Goal: Task Accomplishment & Management: Complete application form

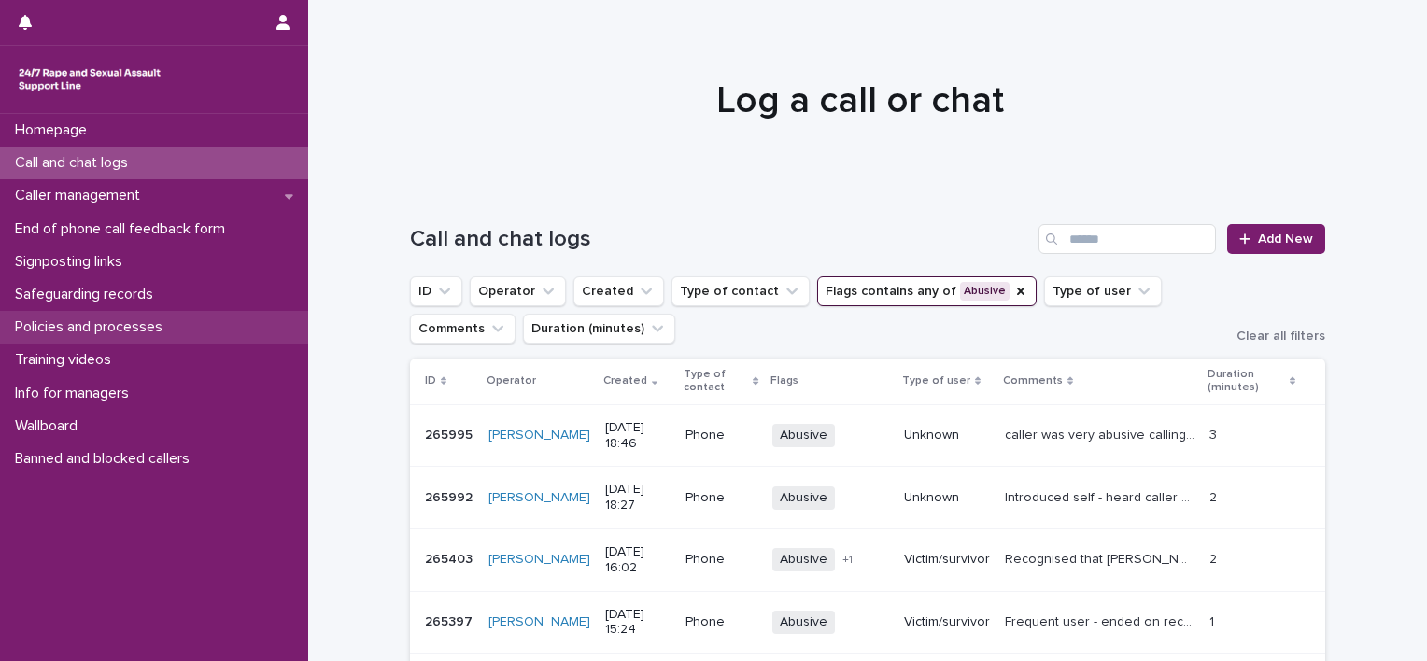
click at [105, 337] on div "Policies and processes" at bounding box center [154, 327] width 308 height 33
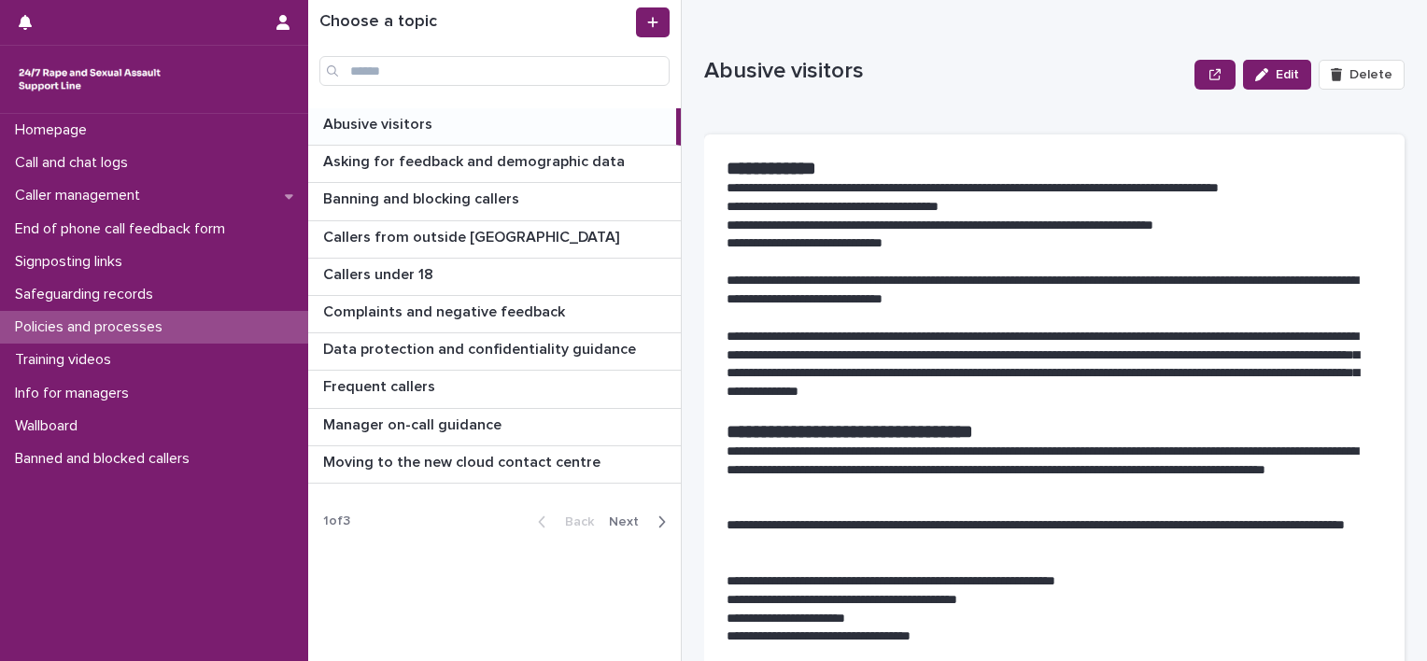
click at [664, 526] on icon "button" at bounding box center [662, 522] width 8 height 17
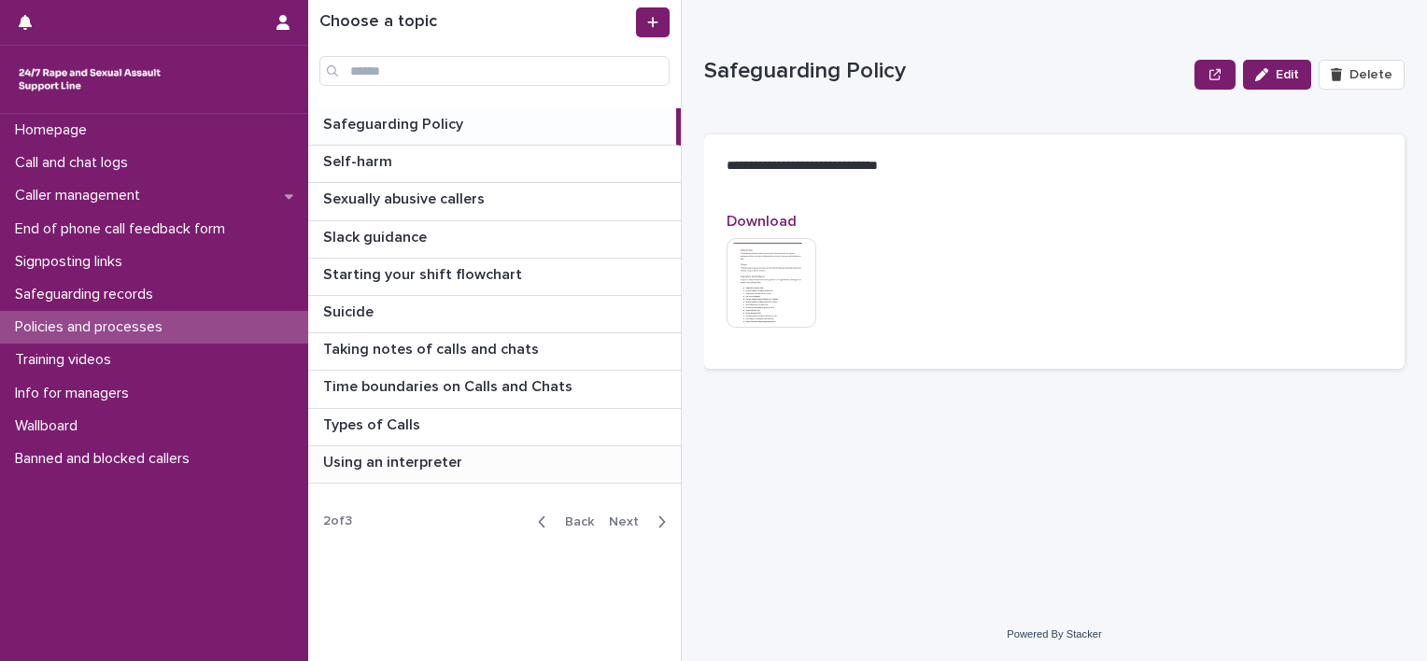
click at [508, 454] on p at bounding box center [498, 463] width 350 height 18
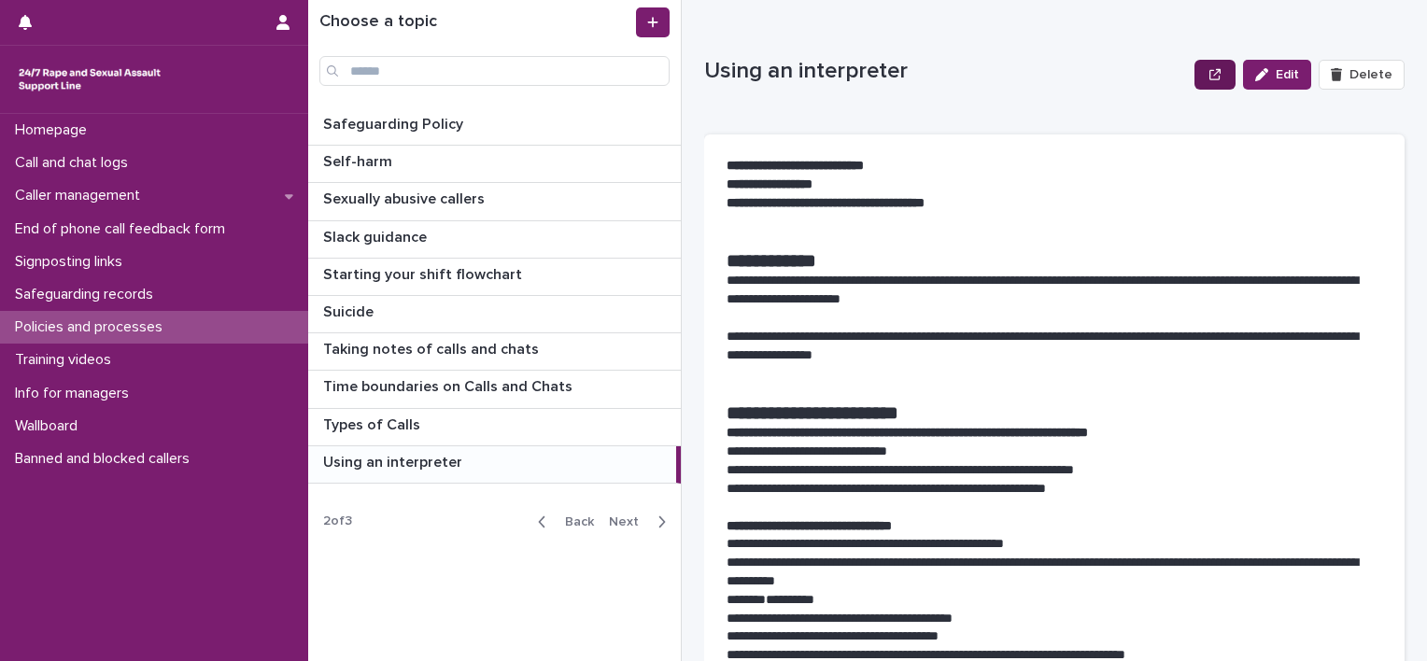
click at [1218, 85] on button "button" at bounding box center [1215, 75] width 41 height 30
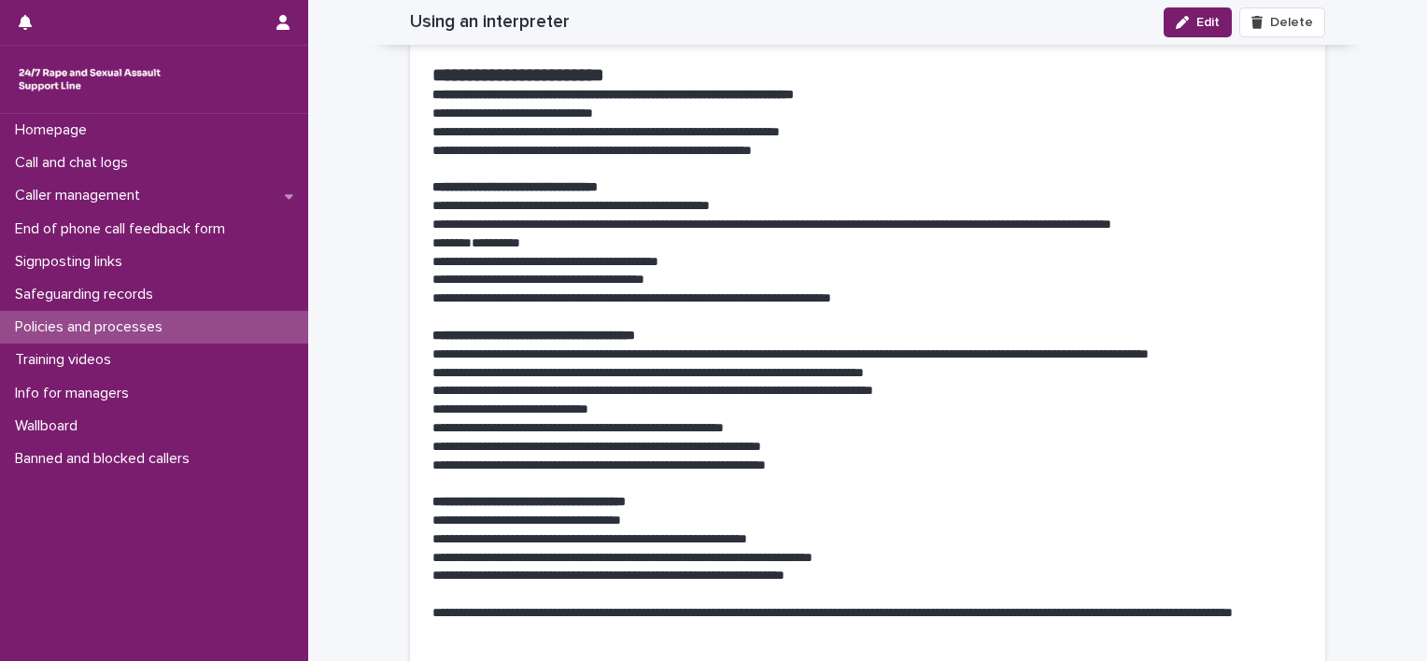
scroll to position [374, 0]
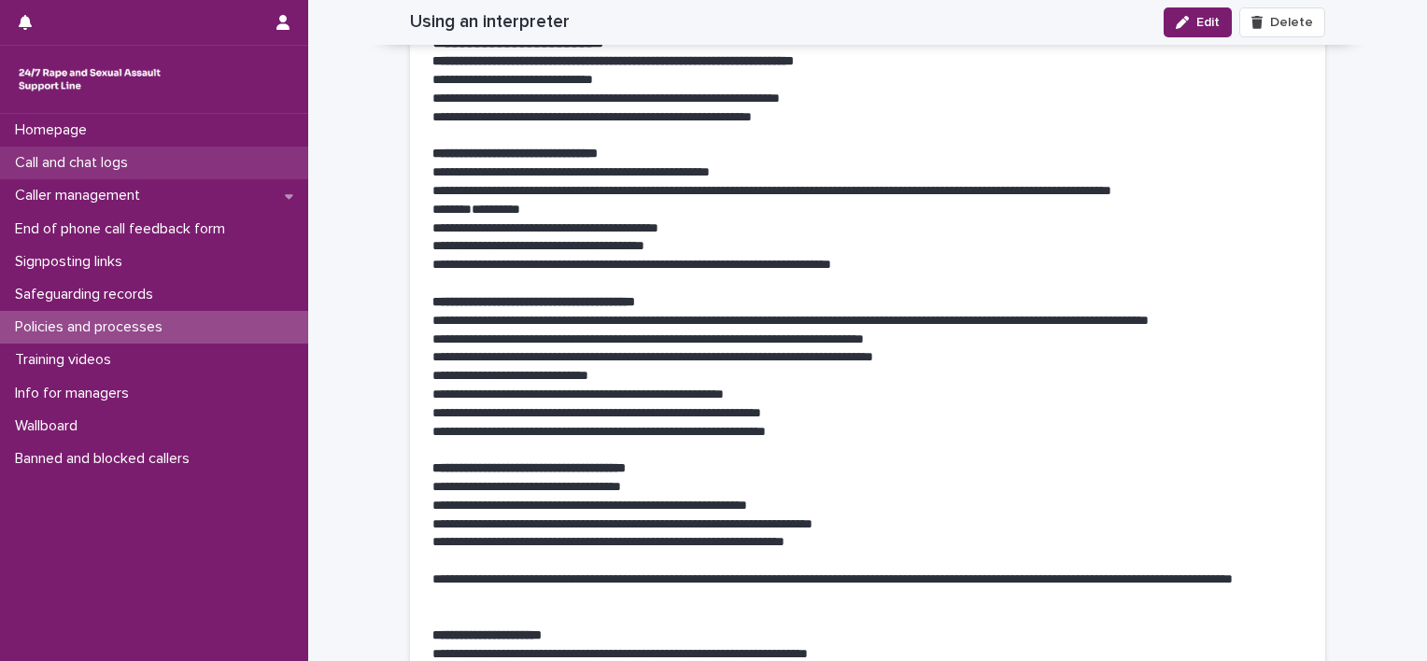
click at [116, 167] on p "Call and chat logs" at bounding box center [74, 163] width 135 height 18
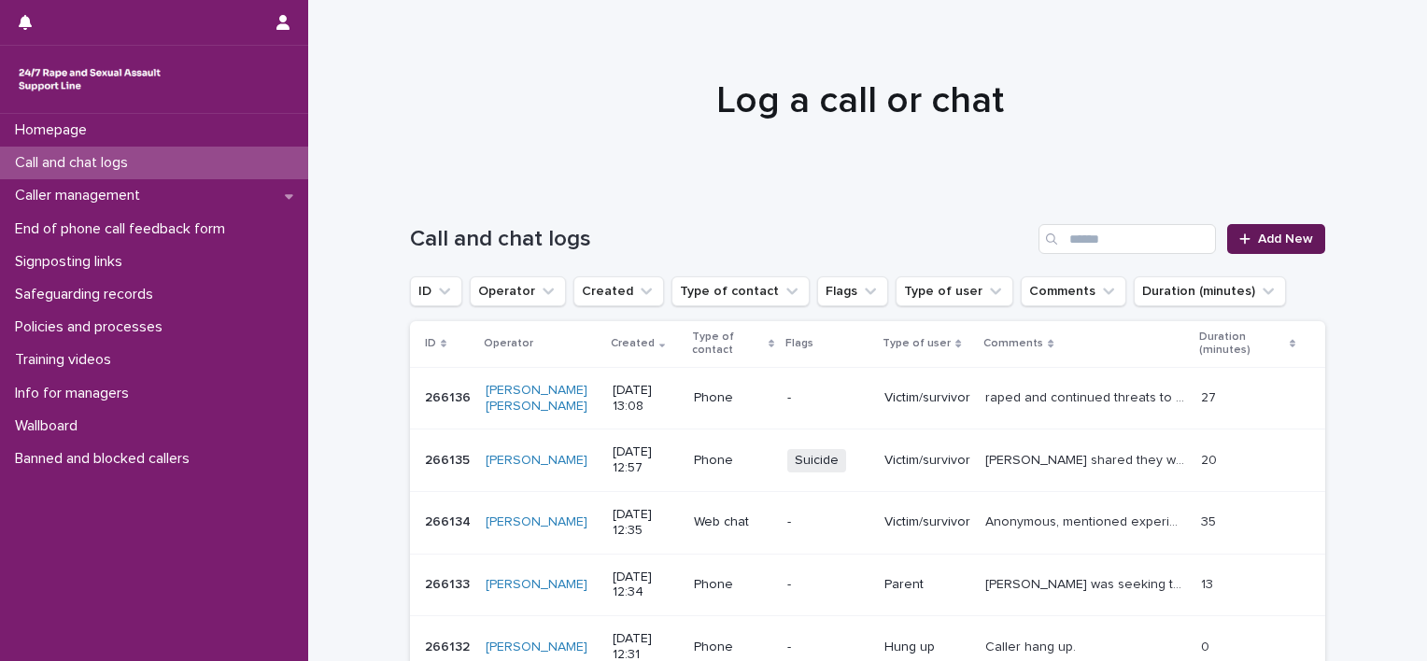
click at [1290, 239] on span "Add New" at bounding box center [1285, 239] width 55 height 13
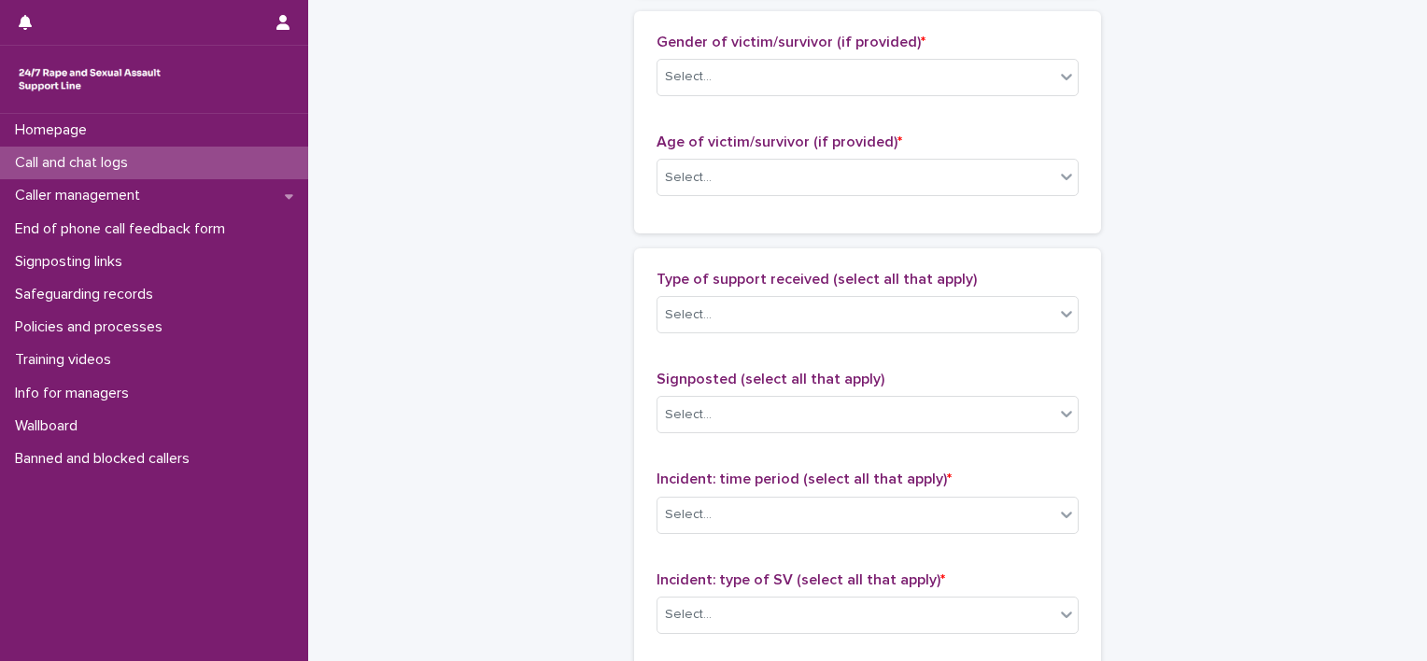
scroll to position [934, 0]
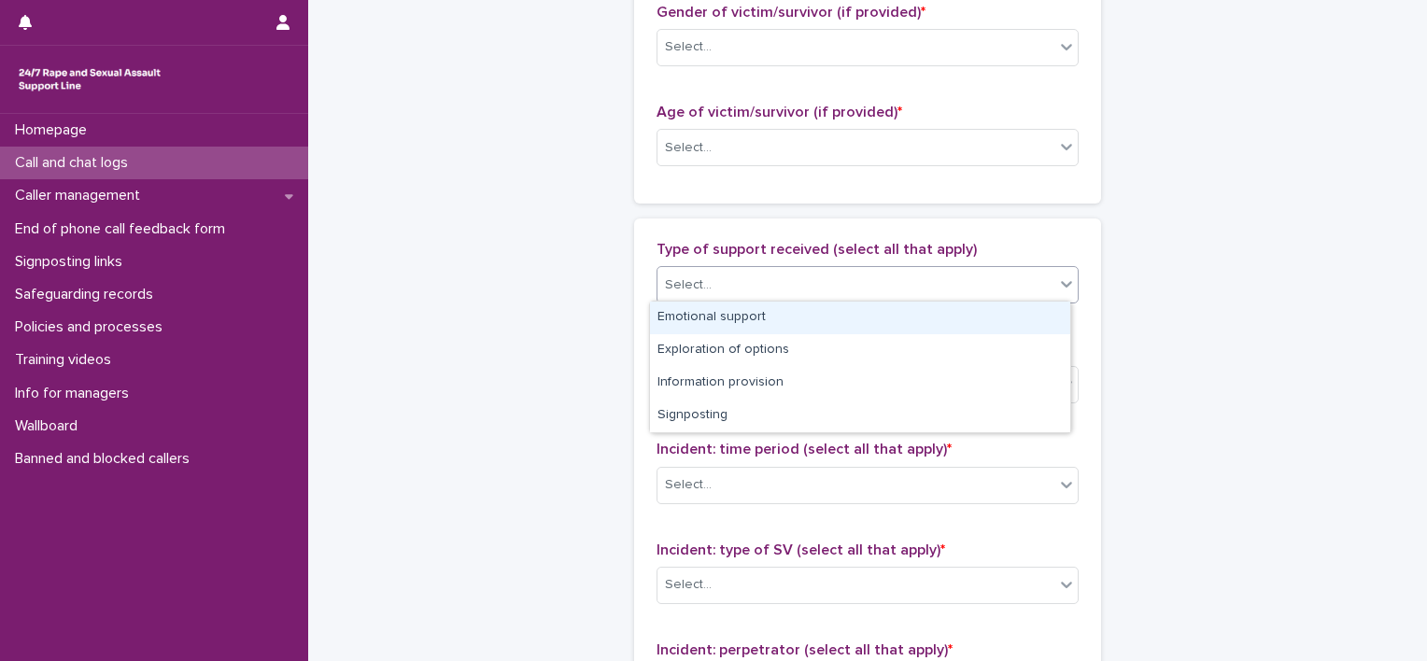
click at [996, 283] on div "Select..." at bounding box center [856, 285] width 397 height 31
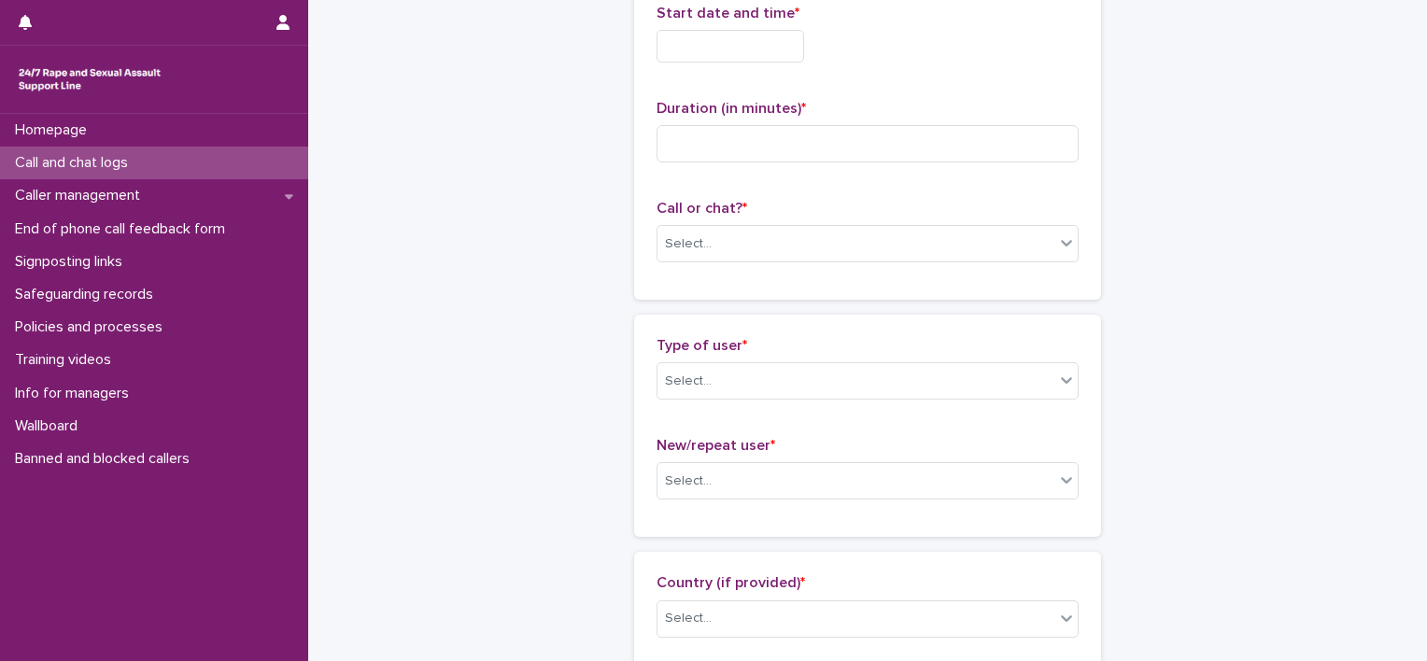
scroll to position [93, 0]
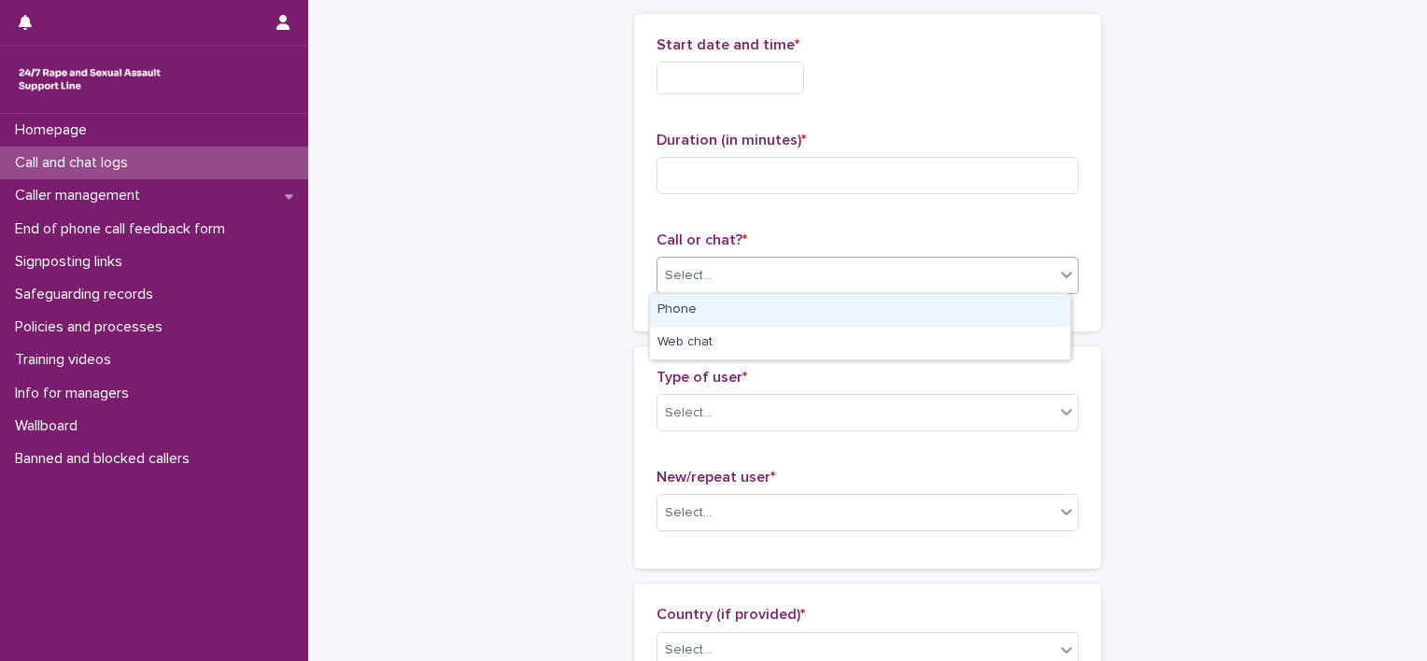
click at [964, 276] on div "Select..." at bounding box center [856, 276] width 397 height 31
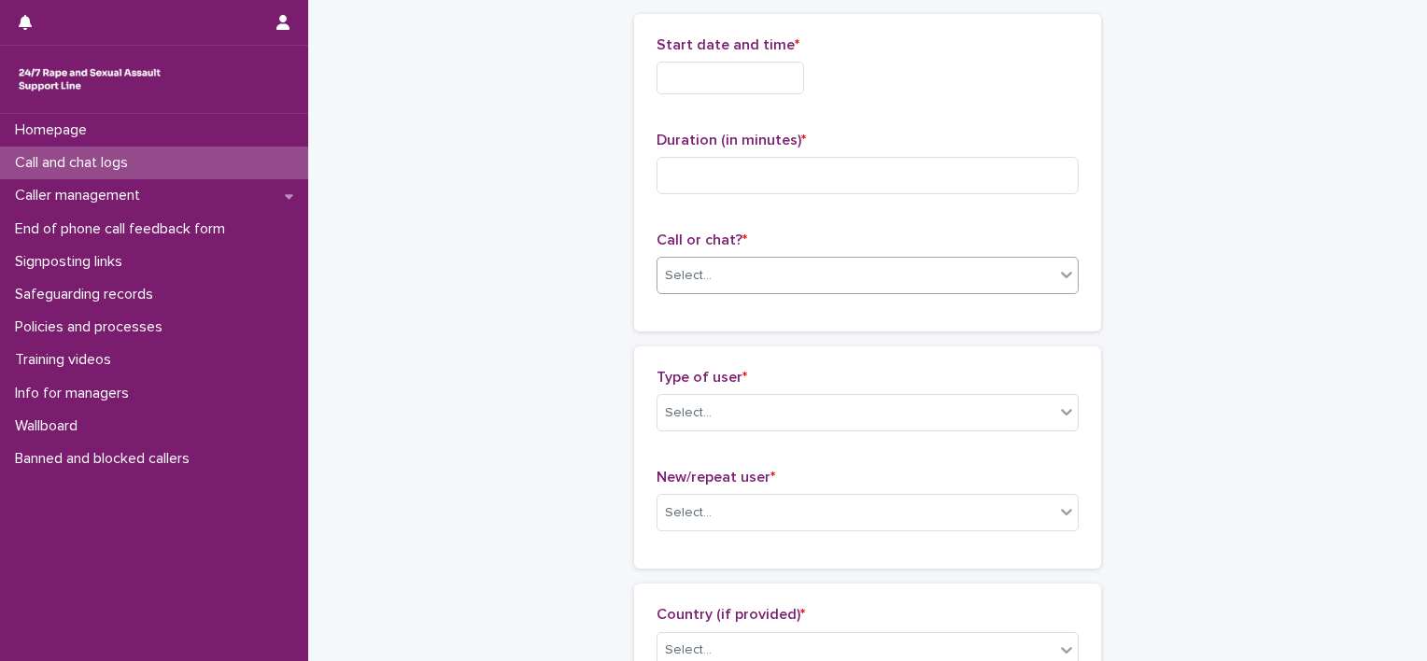
click at [964, 276] on div "Select..." at bounding box center [856, 276] width 397 height 31
click at [906, 415] on div "Select..." at bounding box center [856, 413] width 397 height 31
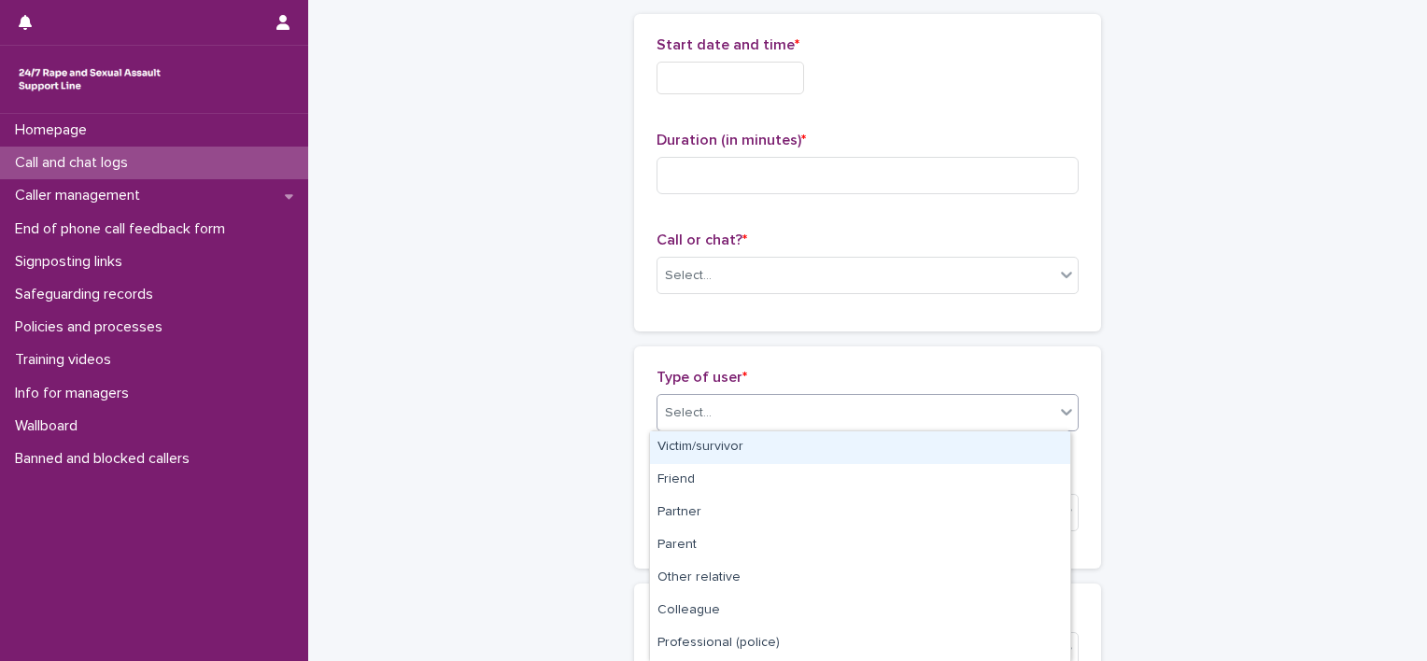
scroll to position [187, 0]
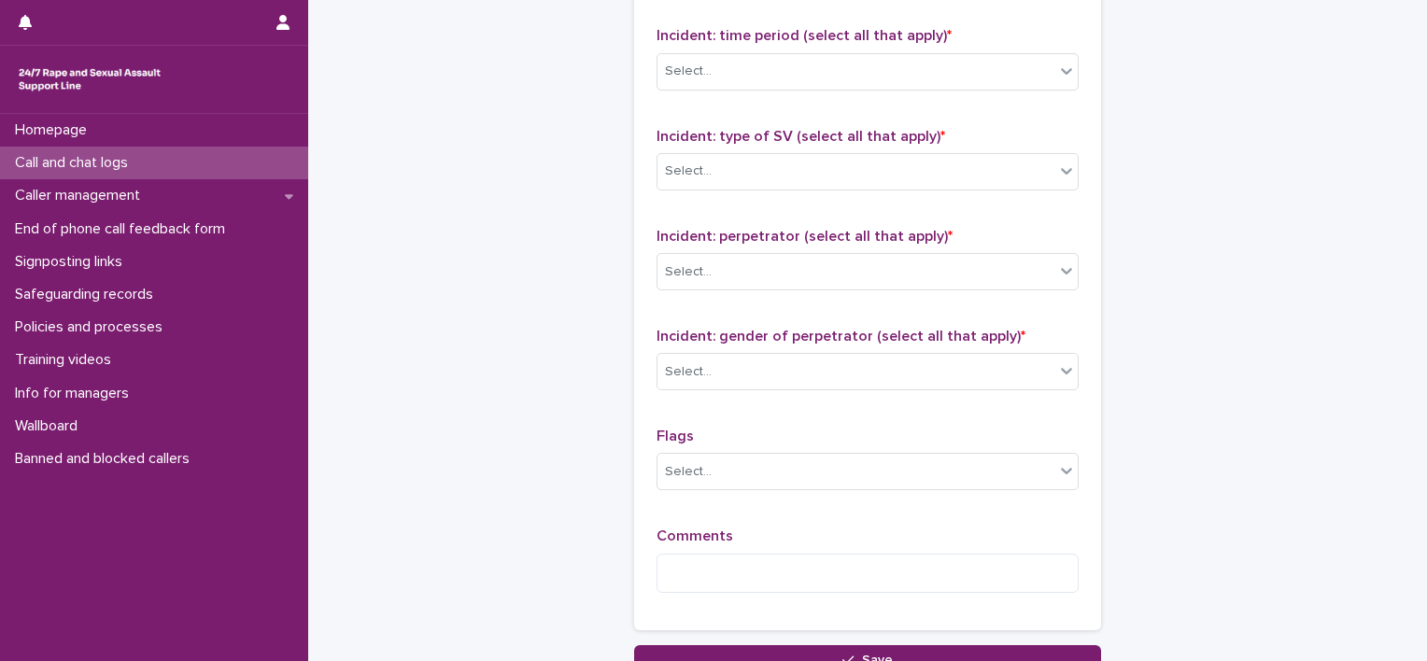
scroll to position [1401, 0]
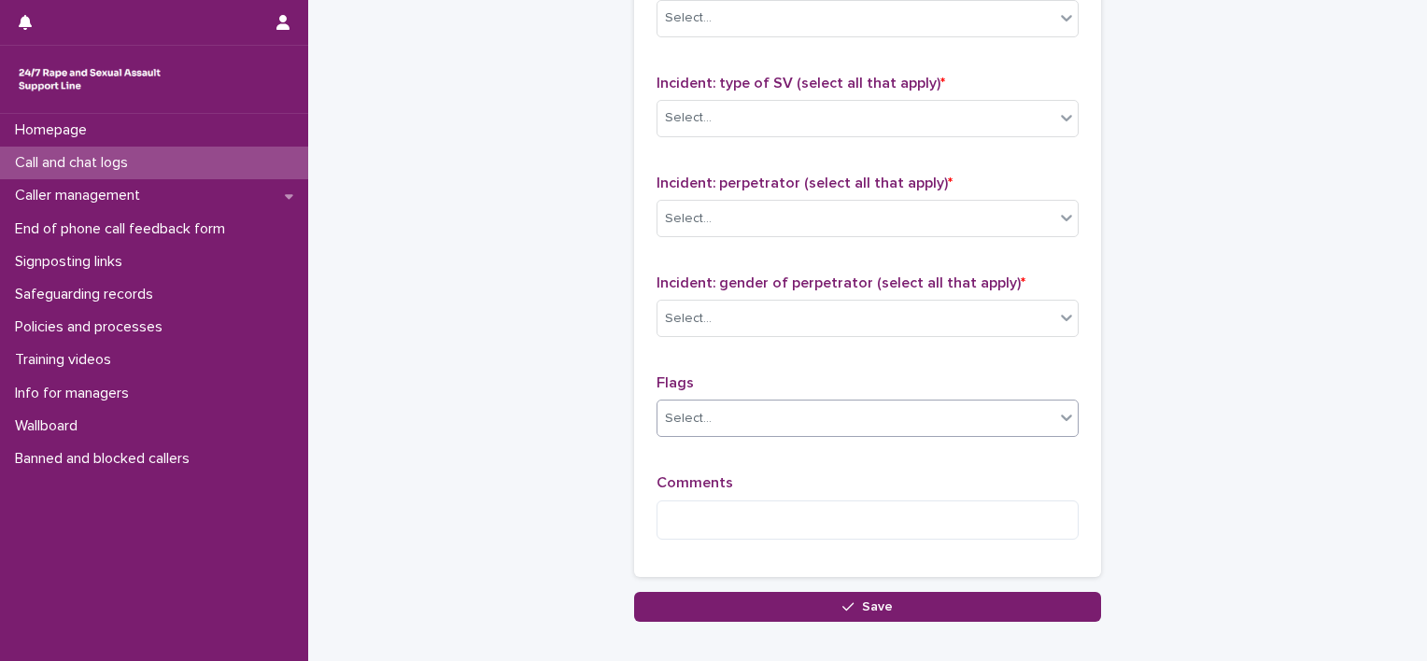
click at [870, 420] on div "Select..." at bounding box center [856, 418] width 397 height 31
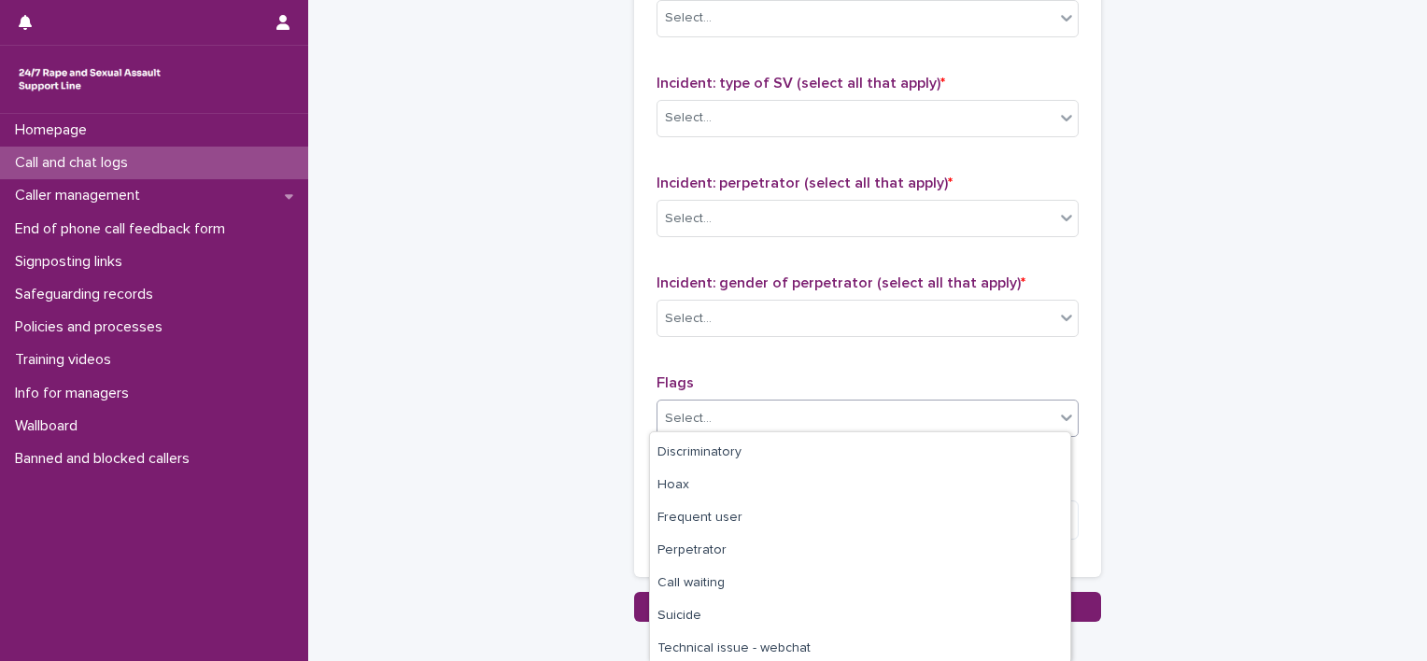
scroll to position [163, 0]
